Goal: Navigation & Orientation: Find specific page/section

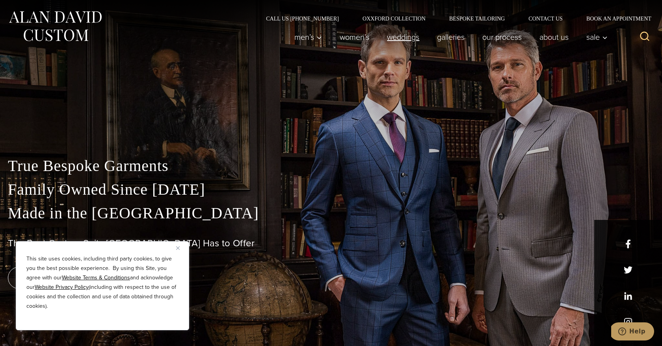
click at [397, 41] on link "weddings" at bounding box center [403, 37] width 50 height 16
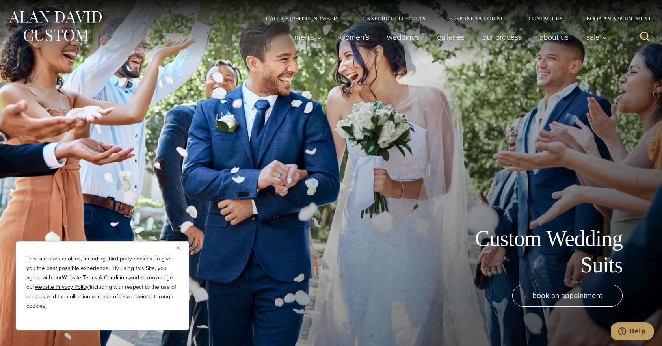
click at [551, 19] on link "Contact Us" at bounding box center [545, 19] width 58 height 6
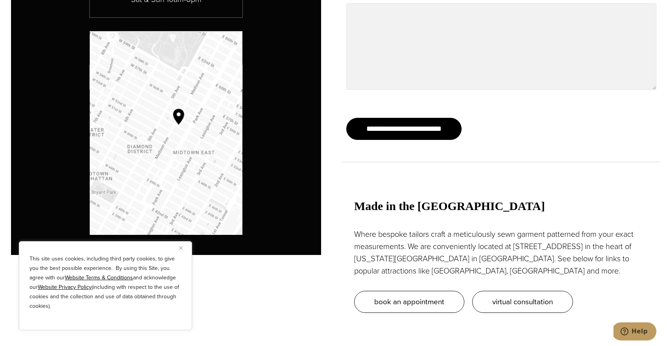
scroll to position [656, 0]
